Goal: Information Seeking & Learning: Learn about a topic

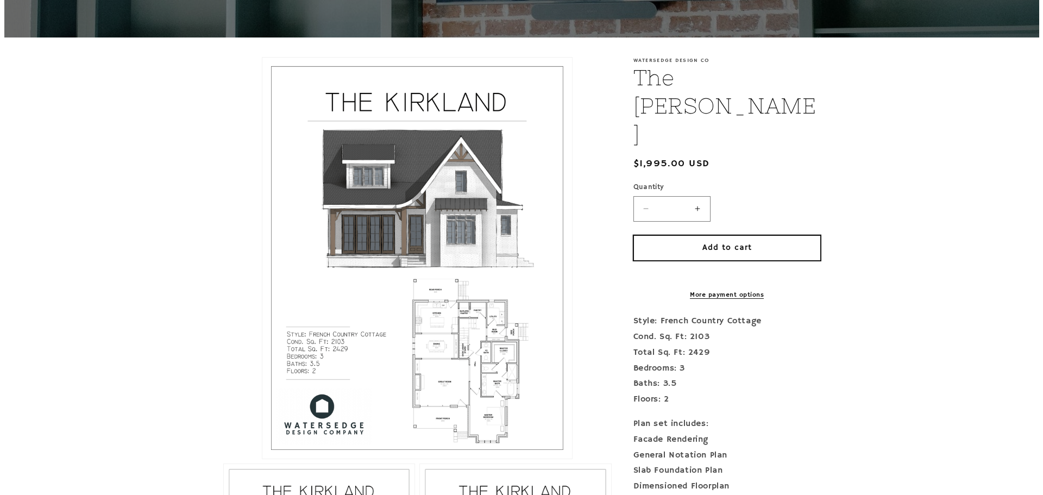
scroll to position [217, 0]
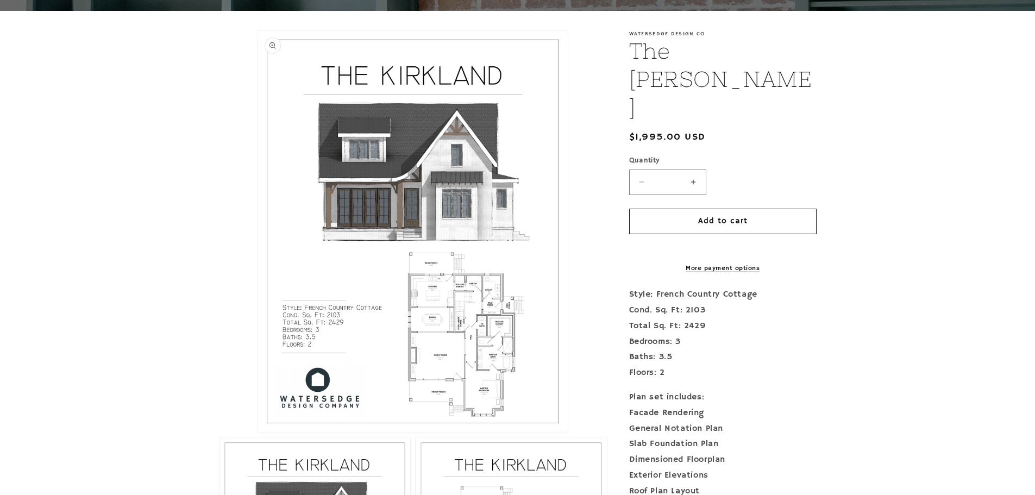
click at [258, 432] on button "Open media 1 in modal" at bounding box center [258, 432] width 0 height 0
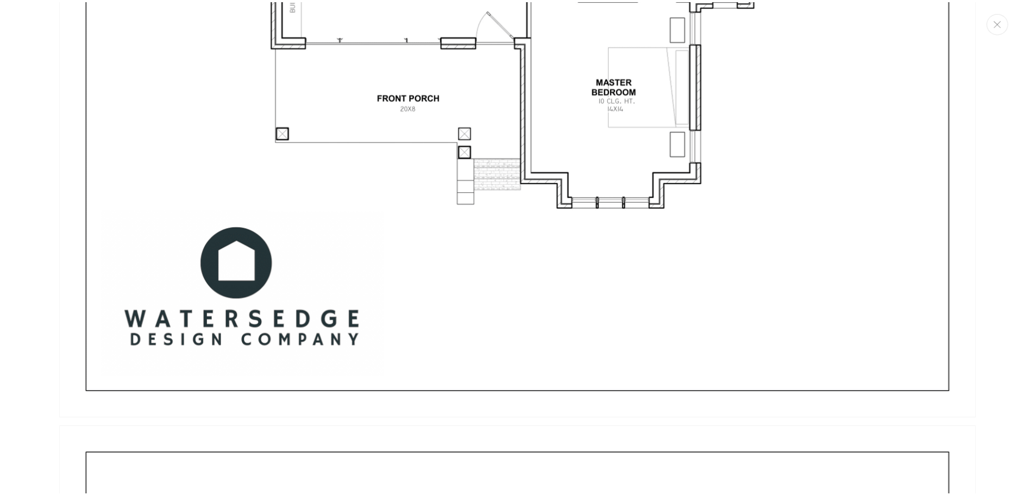
scroll to position [2976, 0]
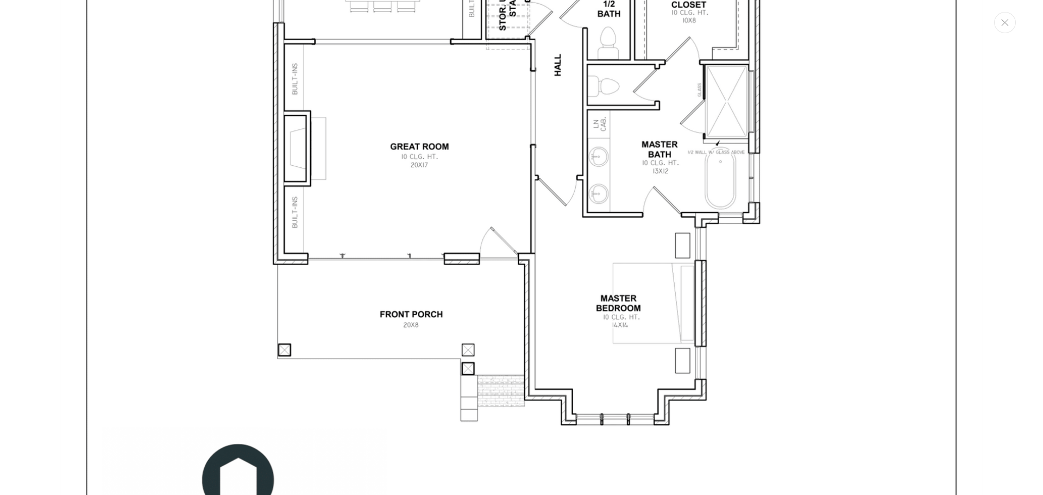
click at [569, 162] on img "Media gallery" at bounding box center [521, 38] width 923 height 1195
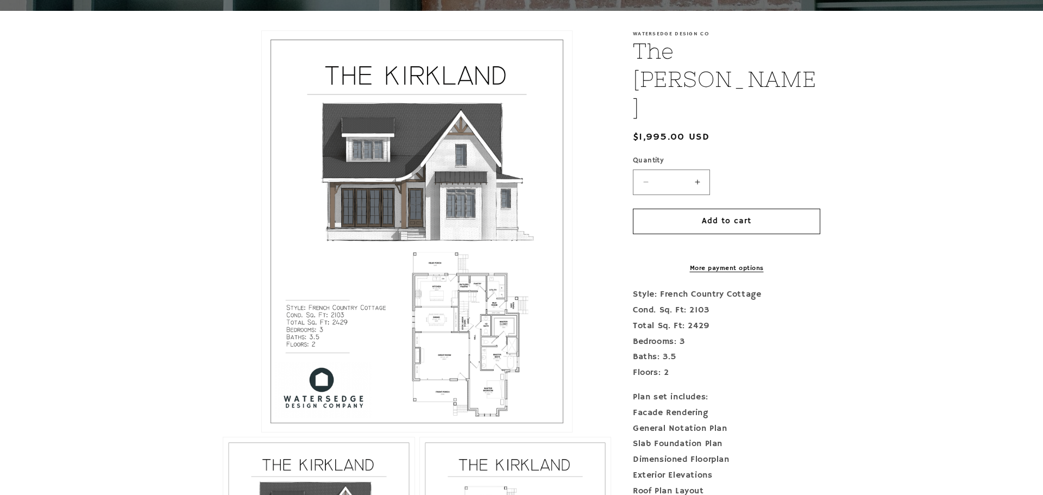
scroll to position [2955, 0]
click at [258, 432] on button "Open media 1 in modal" at bounding box center [258, 432] width 0 height 0
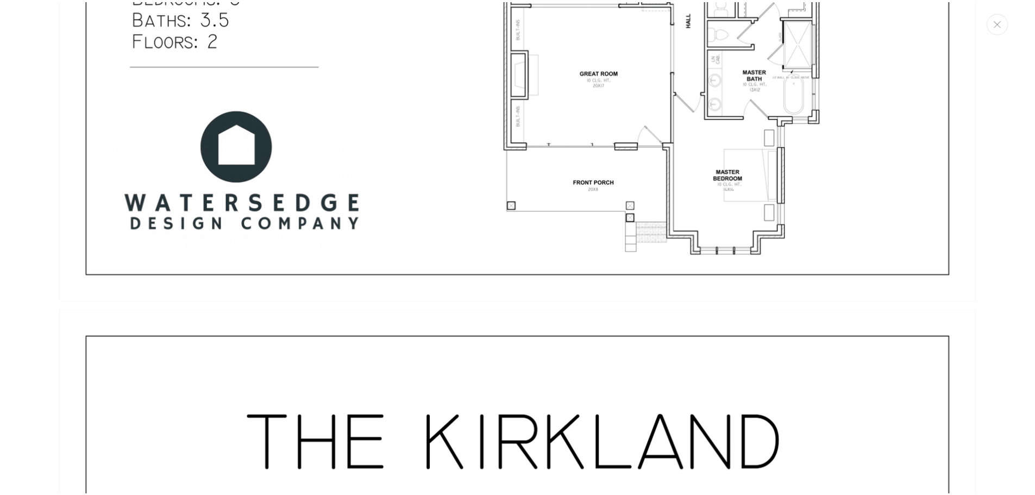
scroll to position [554, 0]
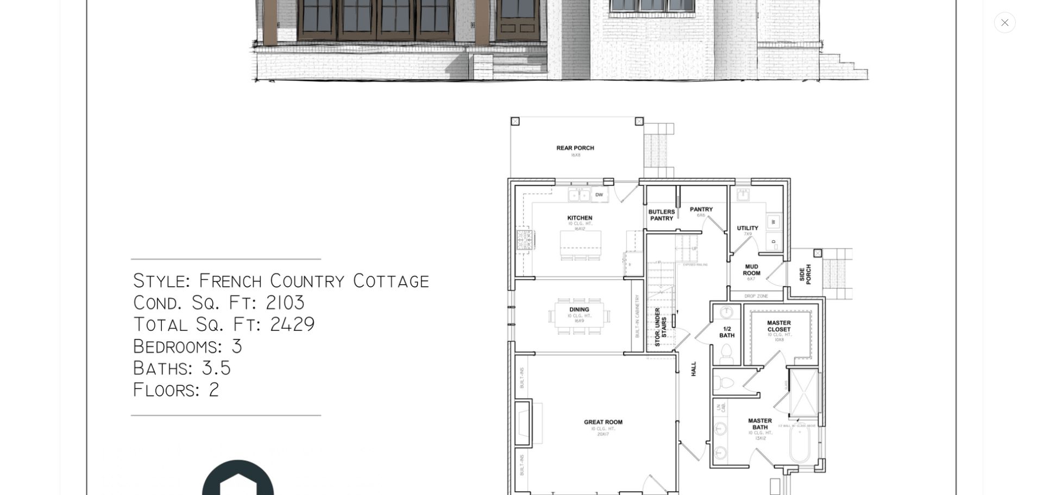
click at [997, 26] on button "Close" at bounding box center [1005, 22] width 22 height 21
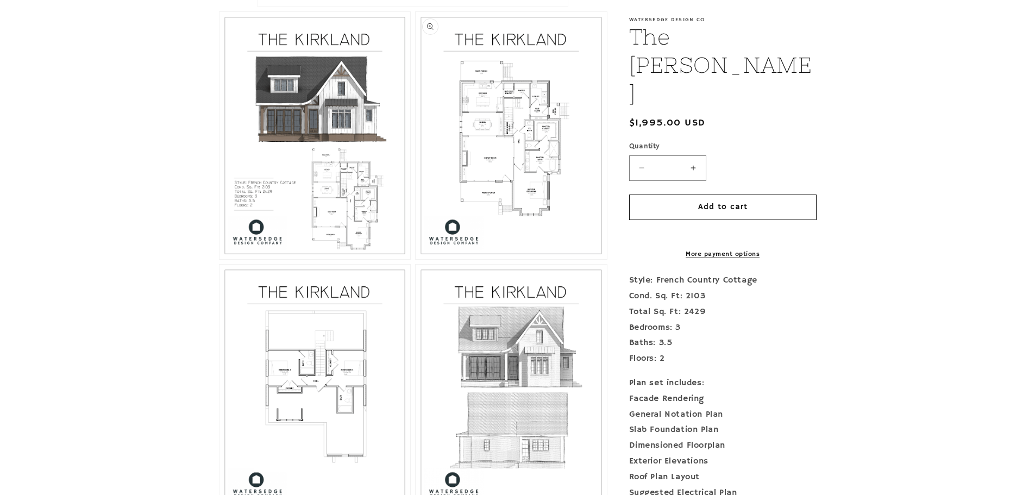
scroll to position [652, 0]
click at [416, 261] on button "Open media 3 in modal" at bounding box center [416, 261] width 0 height 0
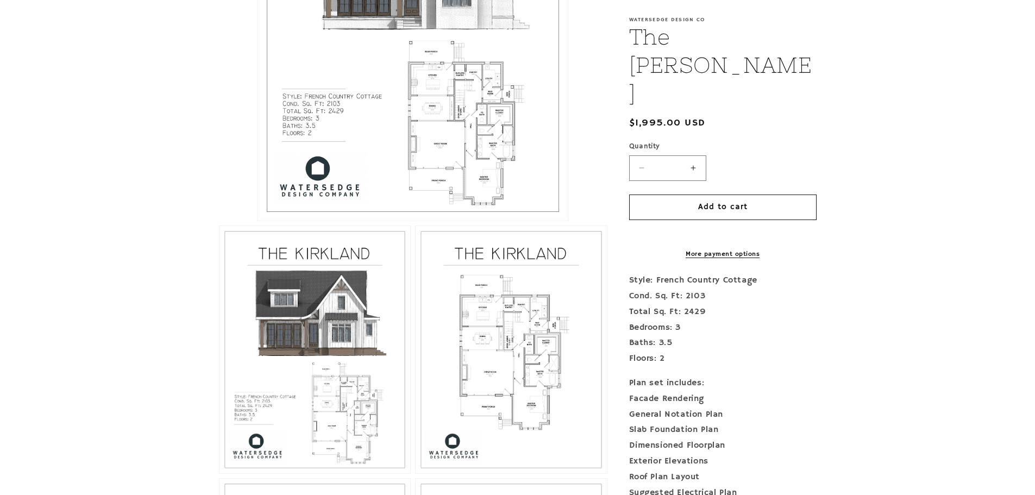
scroll to position [543, 0]
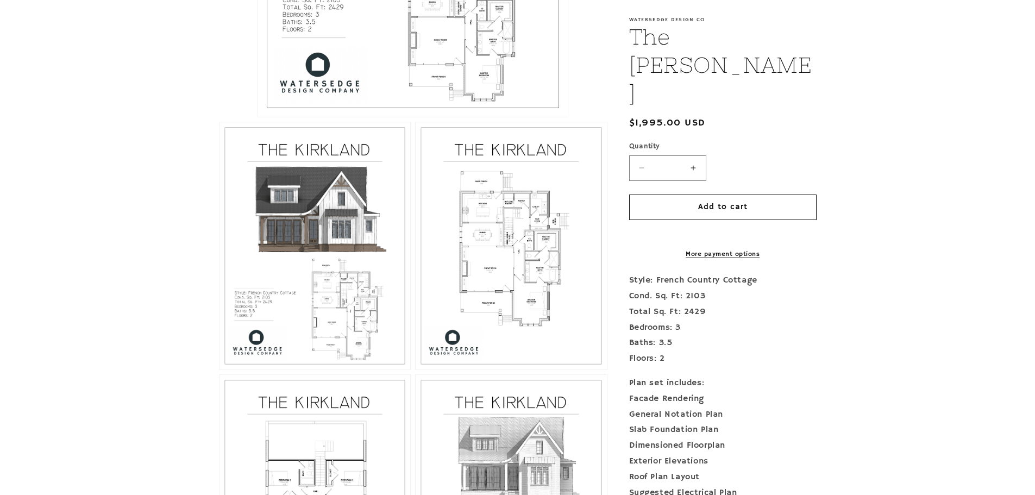
click at [894, 267] on section "Skip to product information Open media 1 in modal Open media 2 in modal Open me…" at bounding box center [517, 283] width 1035 height 1197
click at [416, 369] on button "Open media 3 in modal" at bounding box center [416, 369] width 0 height 0
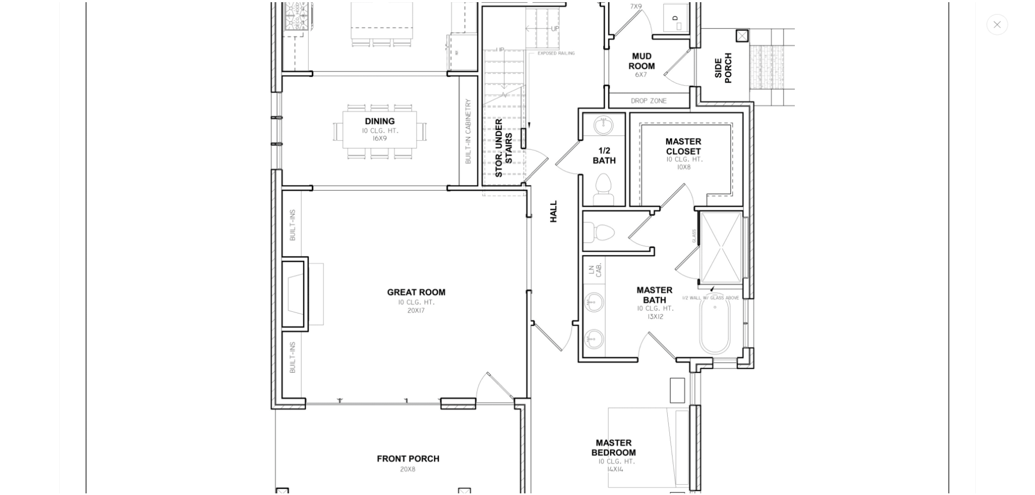
scroll to position [2613, 0]
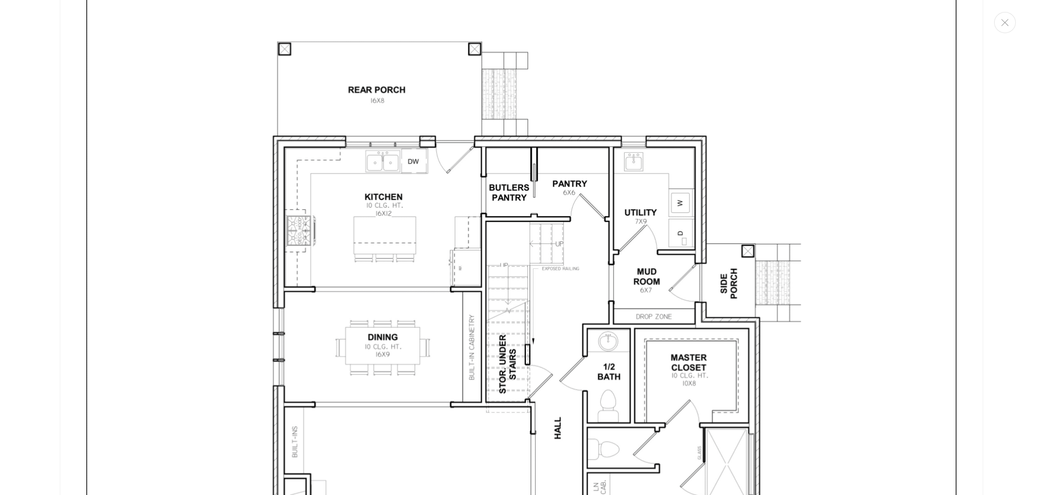
click at [893, 326] on img "Media gallery" at bounding box center [521, 401] width 923 height 1195
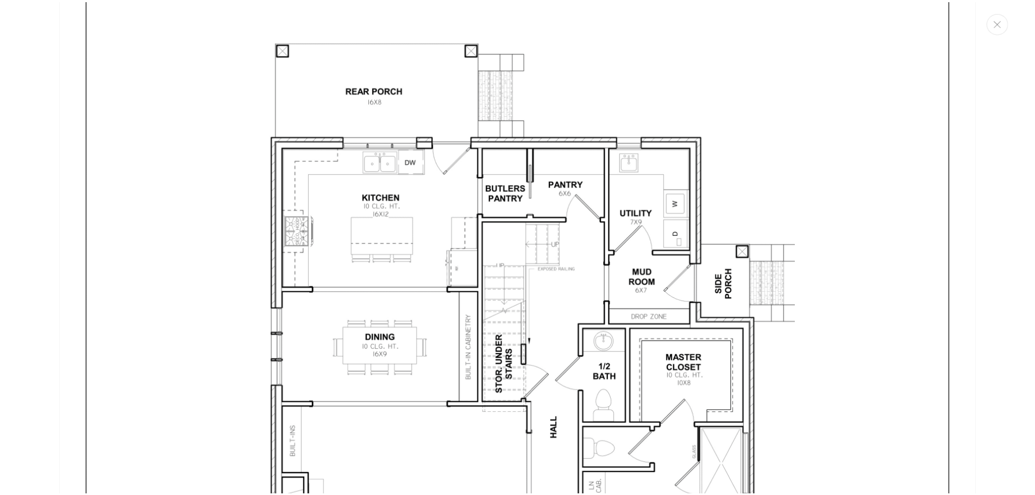
scroll to position [2592, 0]
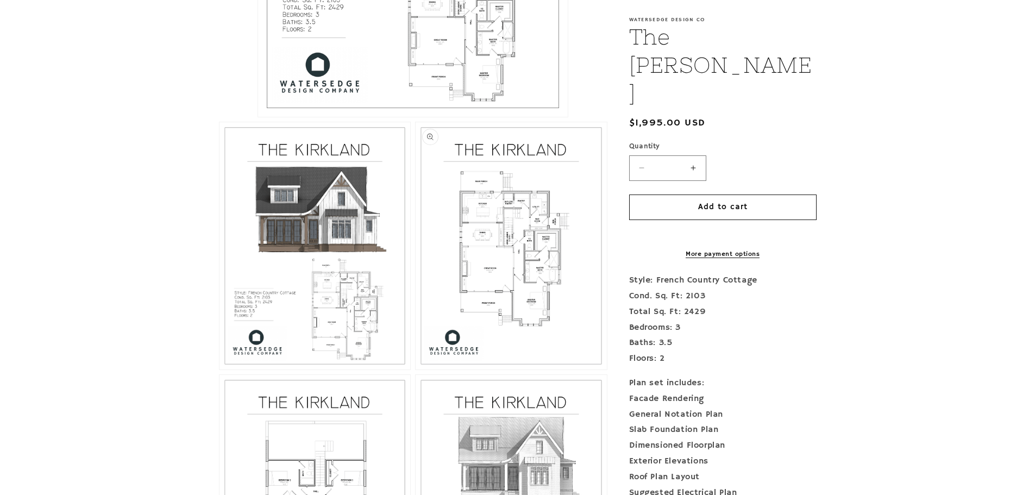
click at [416, 369] on button "Open media 3 in modal" at bounding box center [416, 369] width 0 height 0
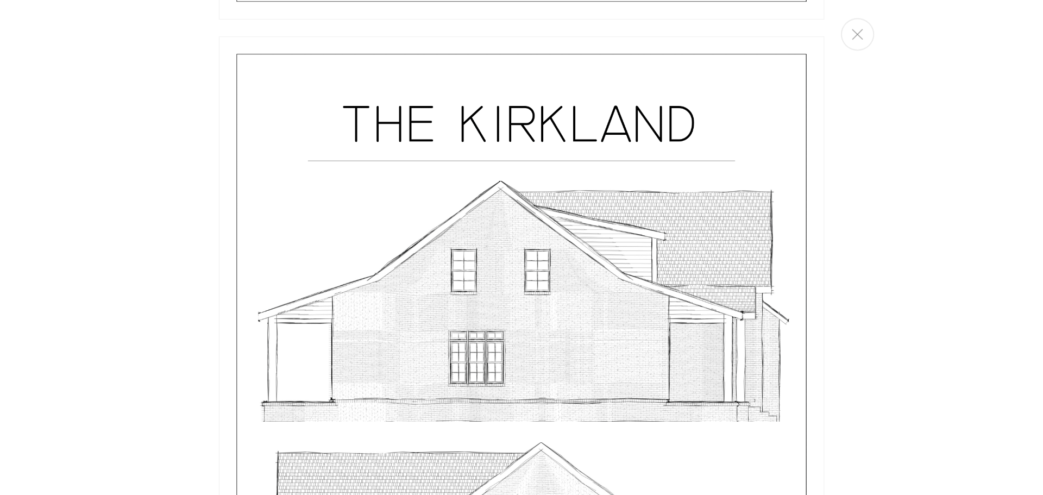
scroll to position [2587, 0]
